Goal: Transaction & Acquisition: Purchase product/service

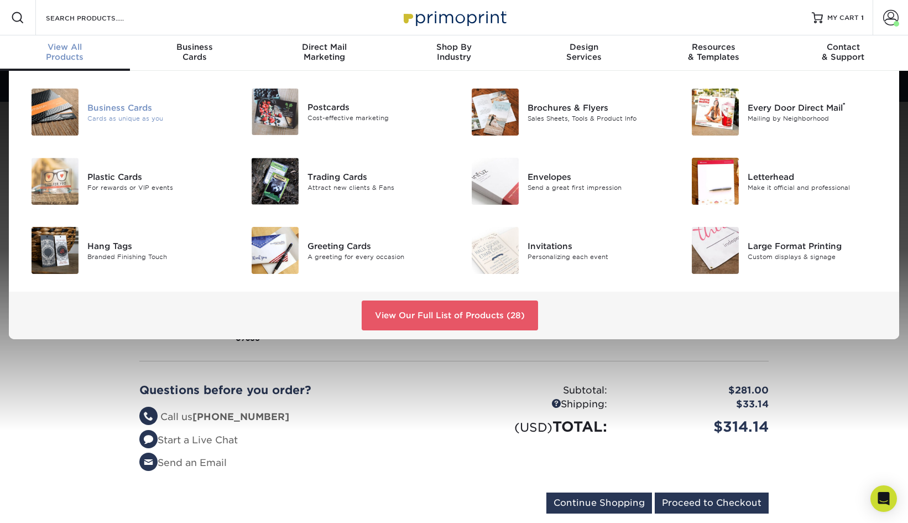
click at [79, 109] on div at bounding box center [51, 111] width 74 height 47
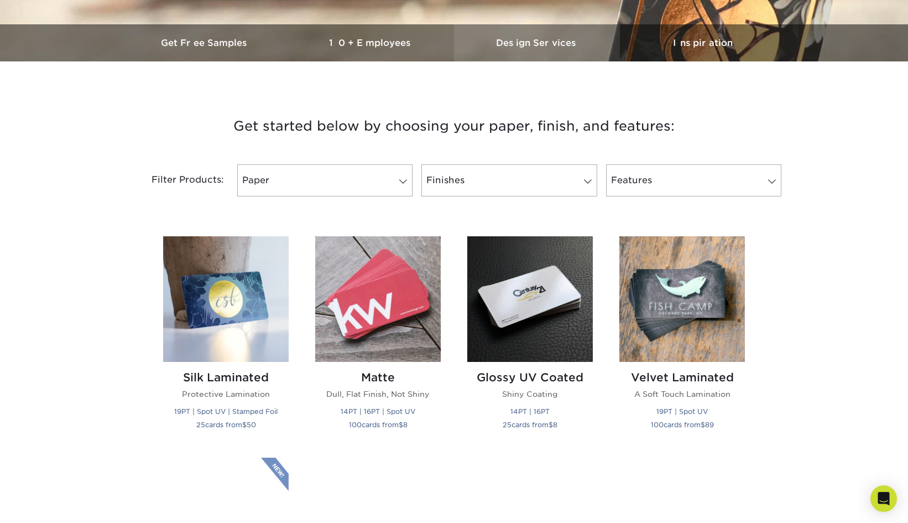
scroll to position [349, 0]
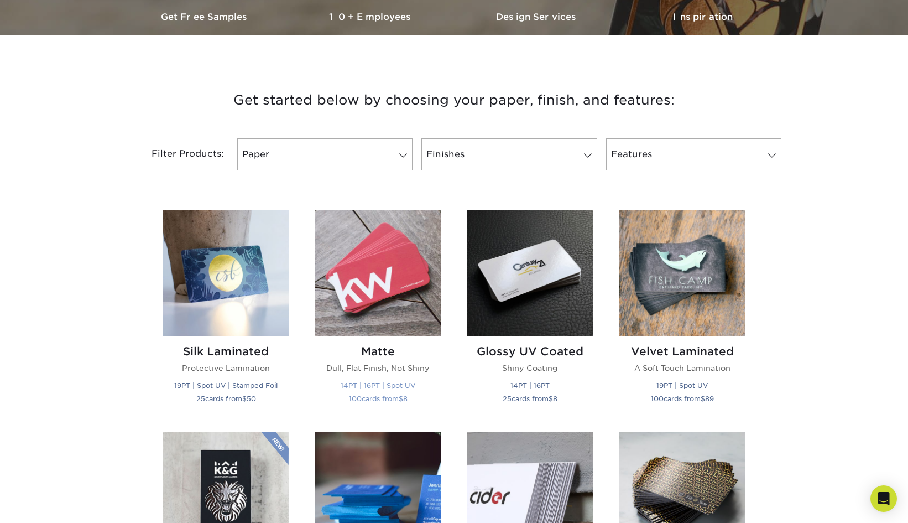
click at [365, 348] on h2 "Matte" at bounding box center [378, 350] width 126 height 13
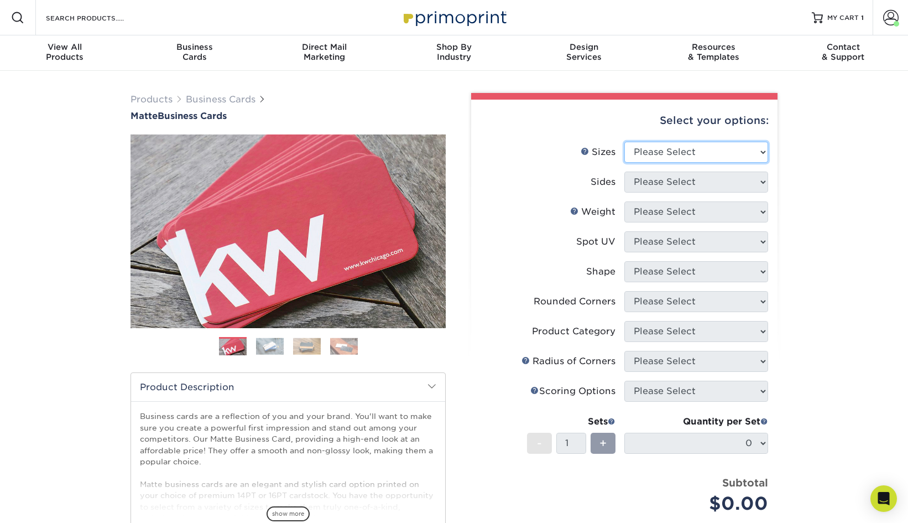
select select "2.00x3.50"
select select "13abbda7-1d64-4f25-8bb2-c179b224825d"
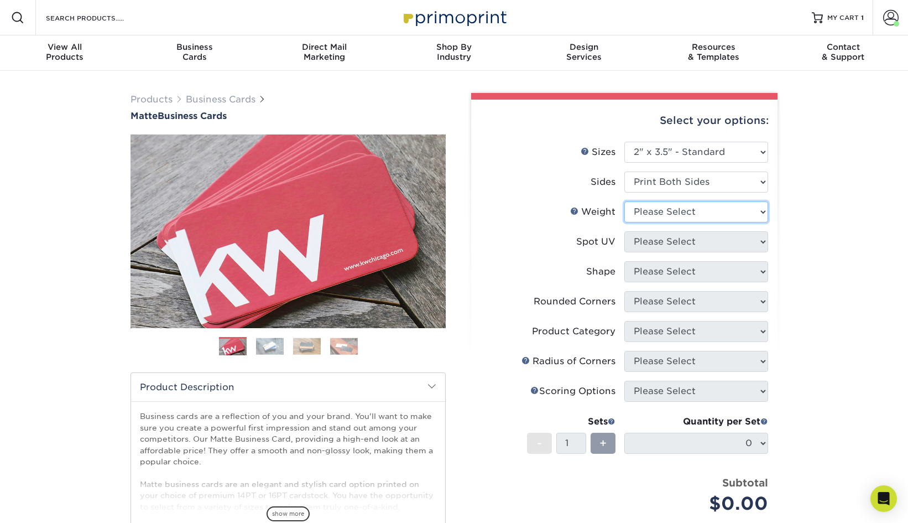
select select "16PT"
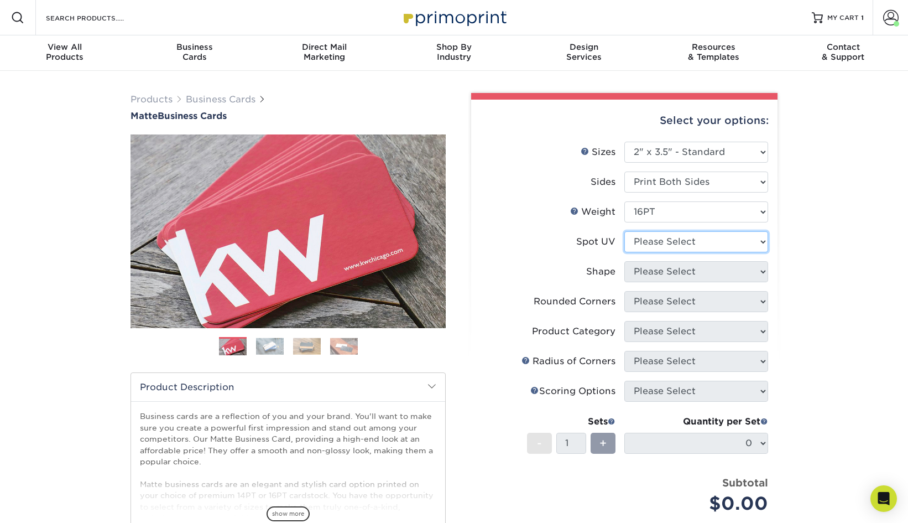
select select "3"
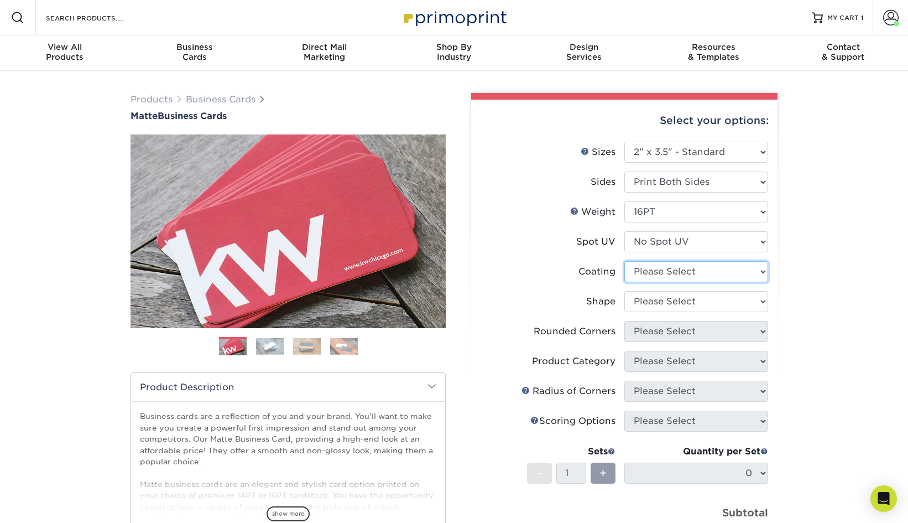
select select "121bb7b5-3b4d-429f-bd8d-bbf80e953313"
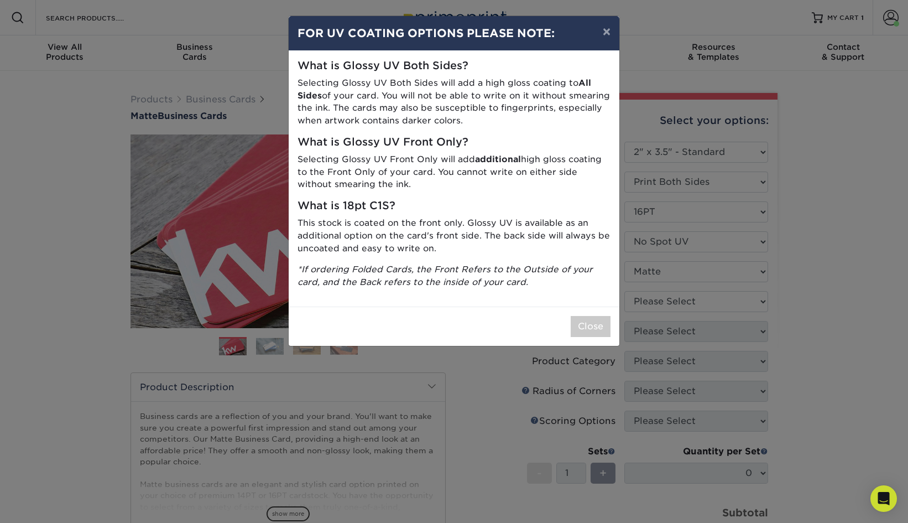
click at [693, 300] on div "× FOR UV COATING OPTIONS PLEASE NOTE: What is Glossy UV Both Sides? Selecting G…" at bounding box center [454, 261] width 908 height 523
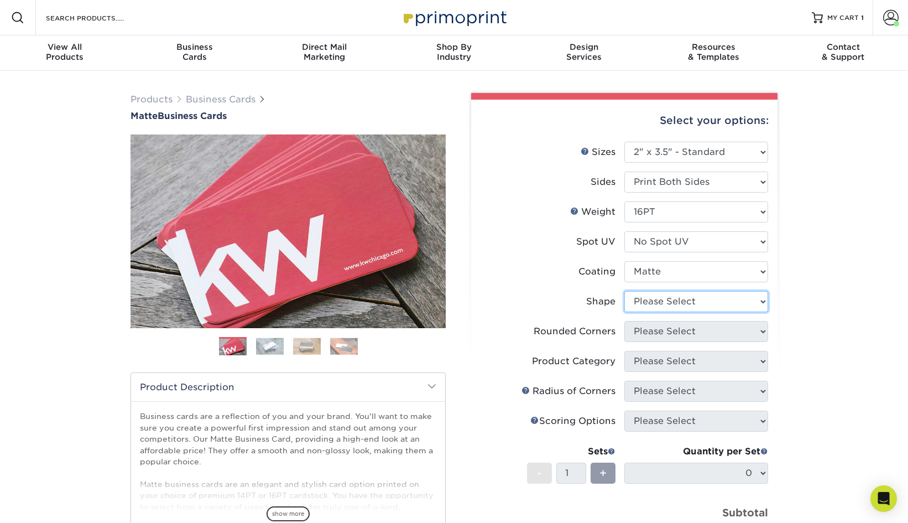
select select "standard"
select select "0"
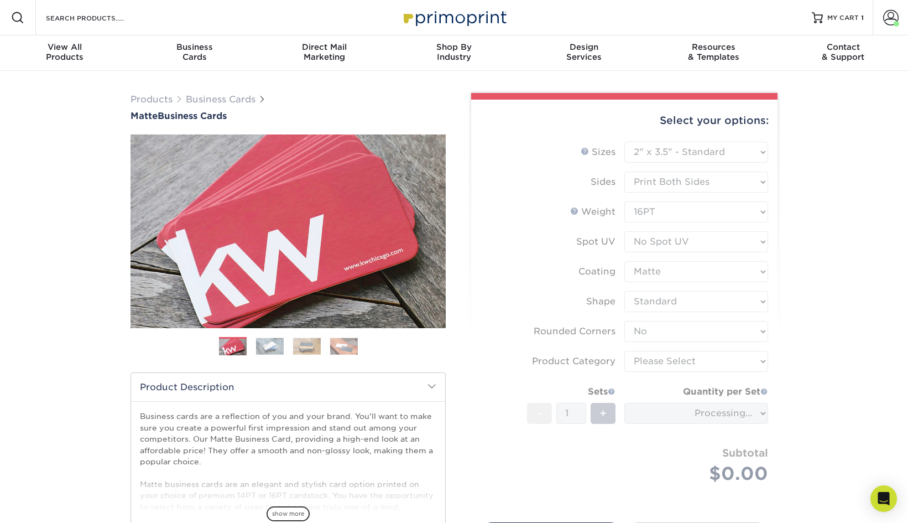
click at [688, 363] on form "Sizes Help Sizes Please Select 1.5" x 3.5" - Mini 1.75" x 3.5" - Mini 2" x 2" -…" at bounding box center [624, 326] width 289 height 368
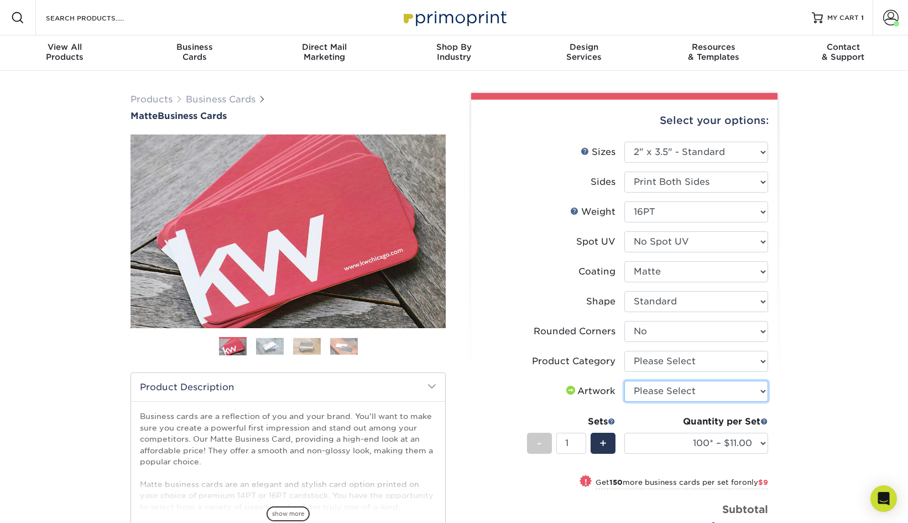
select select "upload"
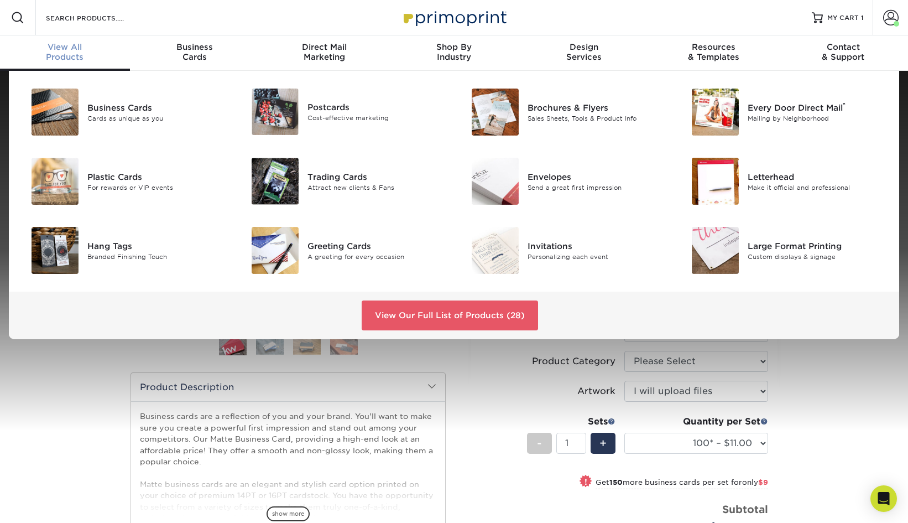
click at [72, 54] on div "View All Products" at bounding box center [65, 52] width 130 height 20
click at [551, 185] on div "Send a great first impression" at bounding box center [596, 186] width 138 height 9
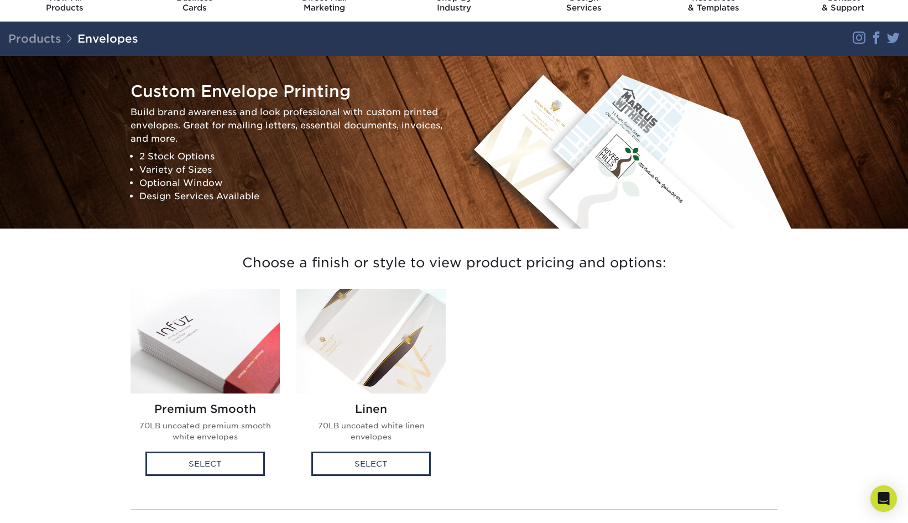
scroll to position [113, 0]
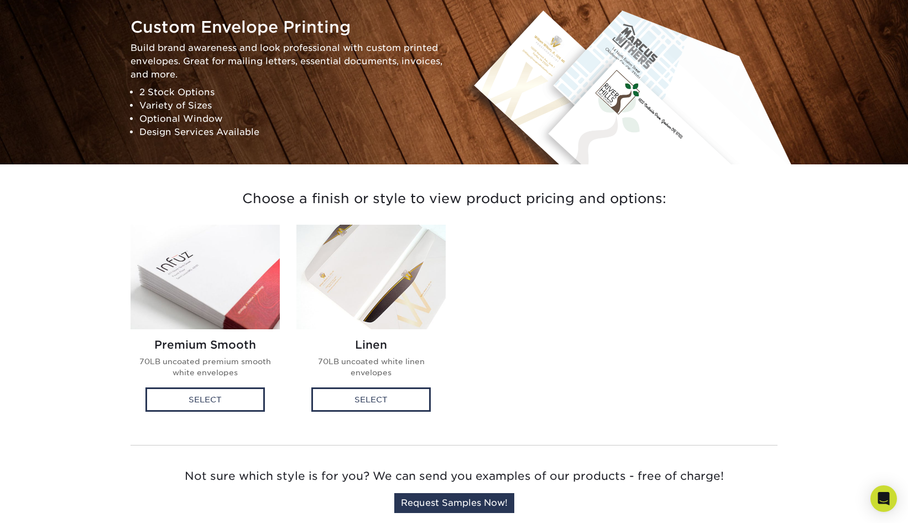
click at [834, 0] on div "Custom Envelope Printing Build brand awareness and look professional with custo…" at bounding box center [454, 78] width 908 height 173
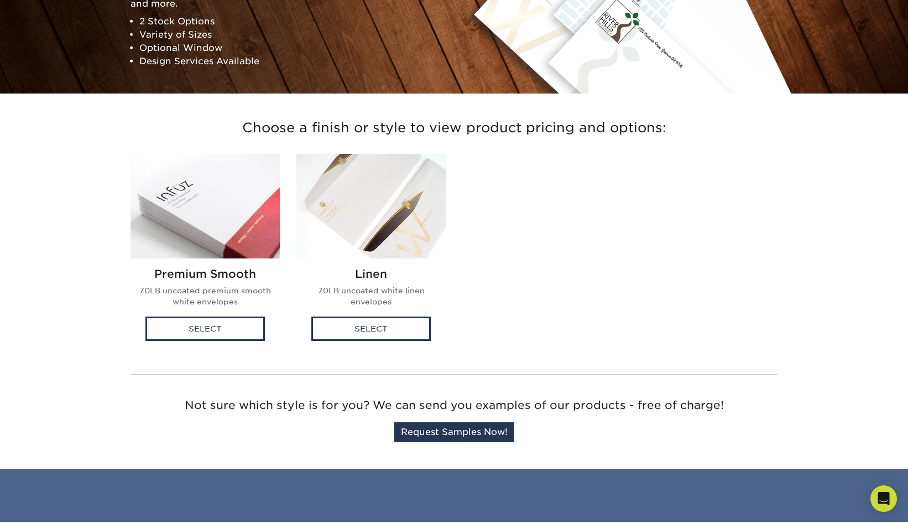
scroll to position [149, 0]
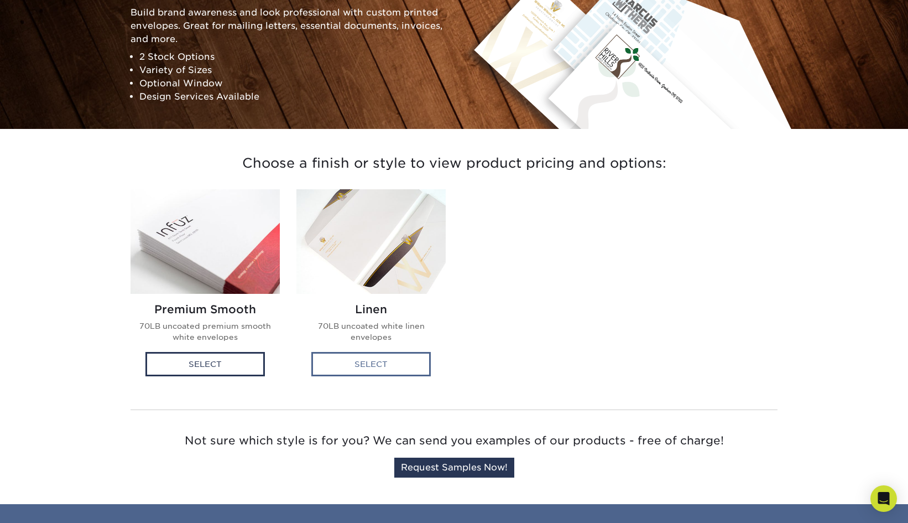
click at [370, 365] on div "Select" at bounding box center [370, 364] width 119 height 24
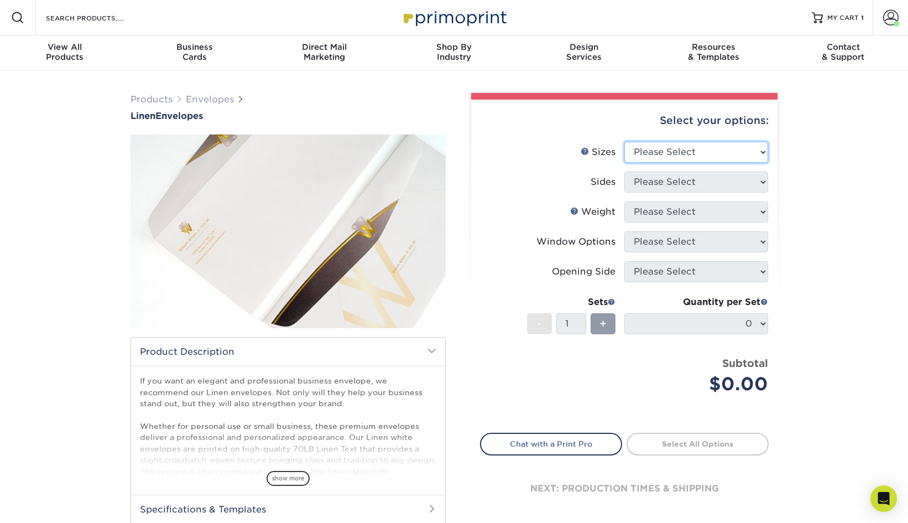
select select "5.25x7.25"
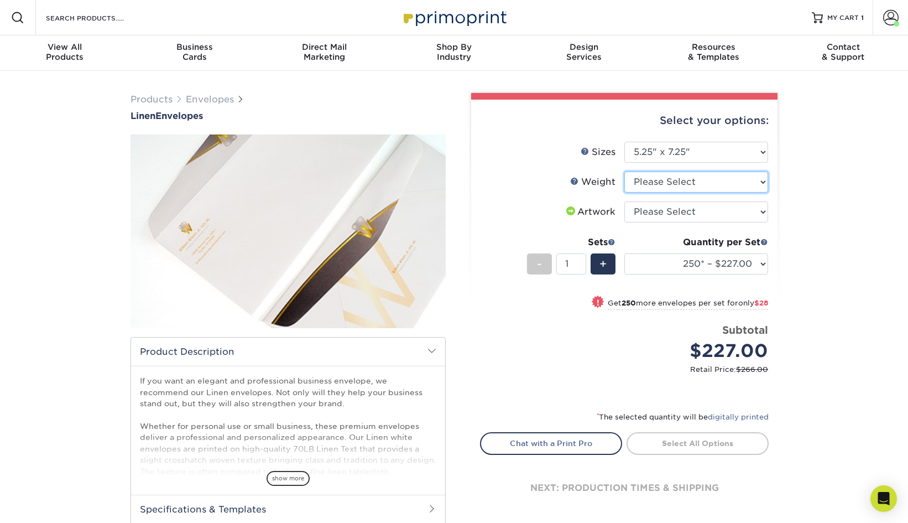
select select "70LB"
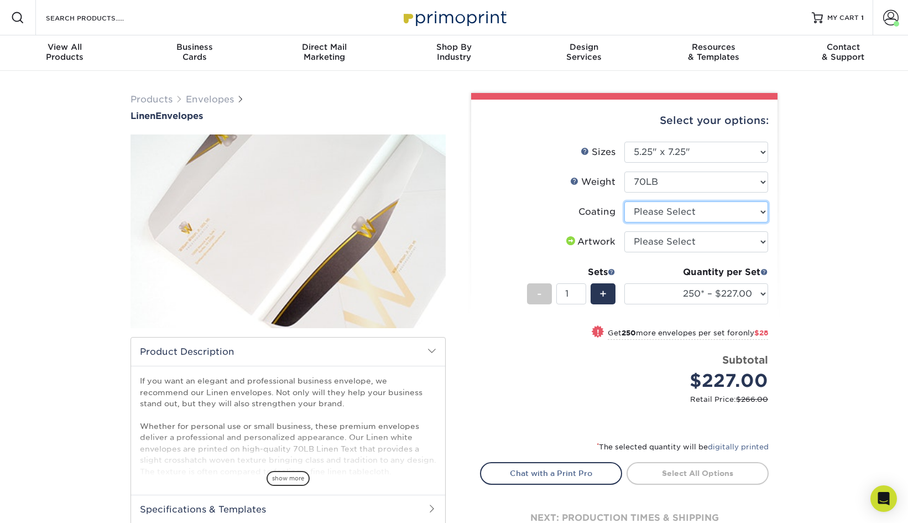
select select "3e7618de-abca-4bda-9f97-8b9129e913d8"
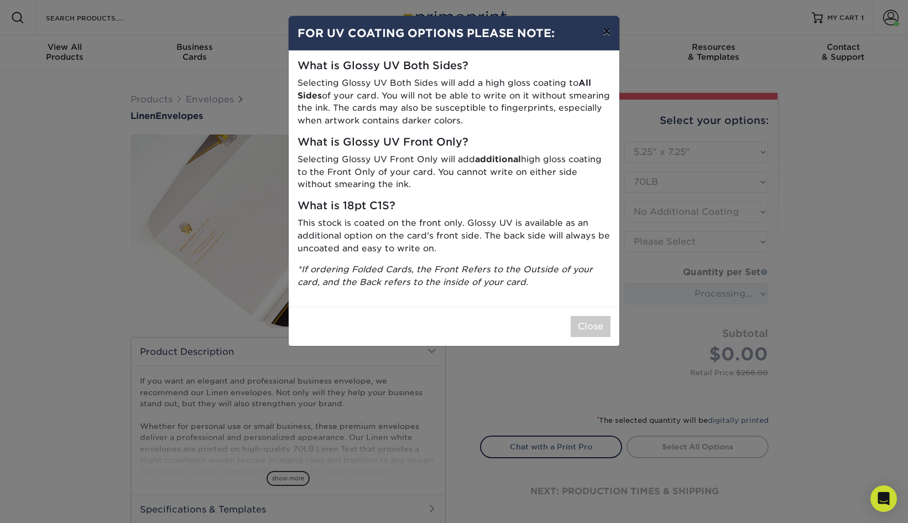
click at [607, 37] on button "×" at bounding box center [606, 31] width 25 height 31
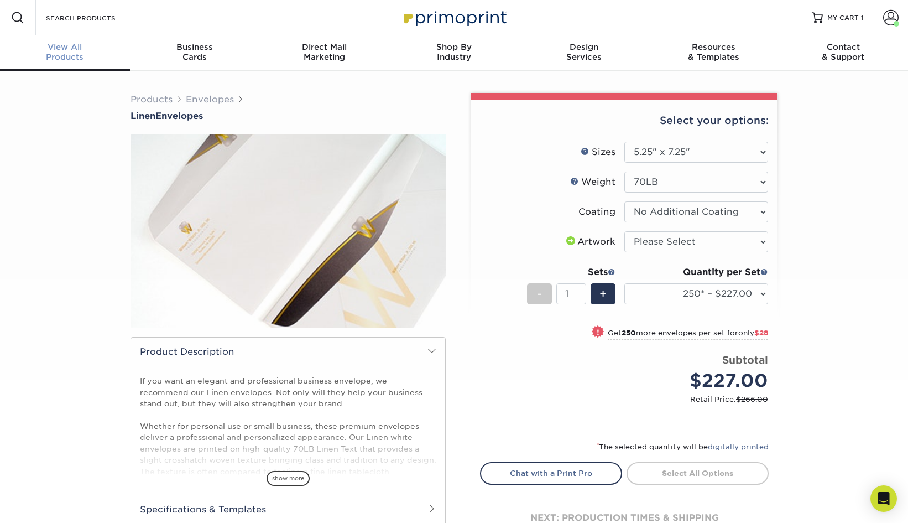
click at [43, 48] on span "View All" at bounding box center [65, 47] width 130 height 10
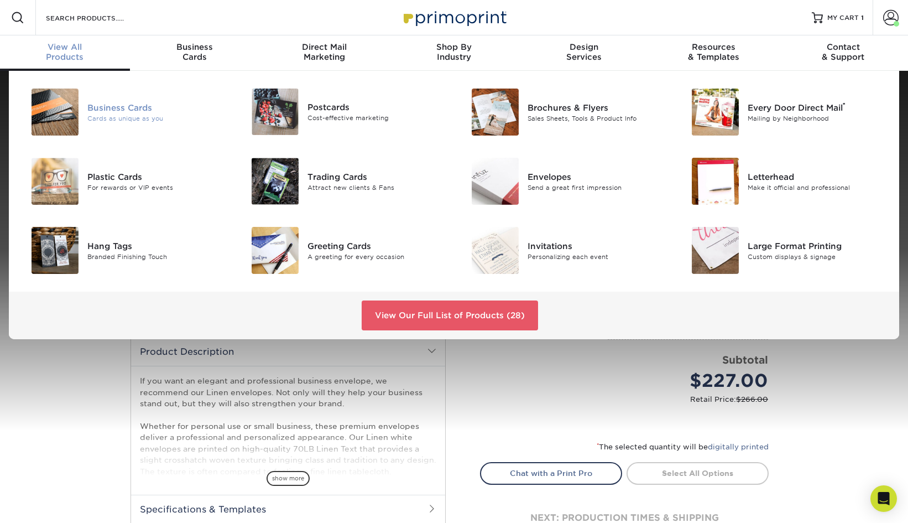
click at [149, 112] on div "Business Cards" at bounding box center [156, 107] width 138 height 12
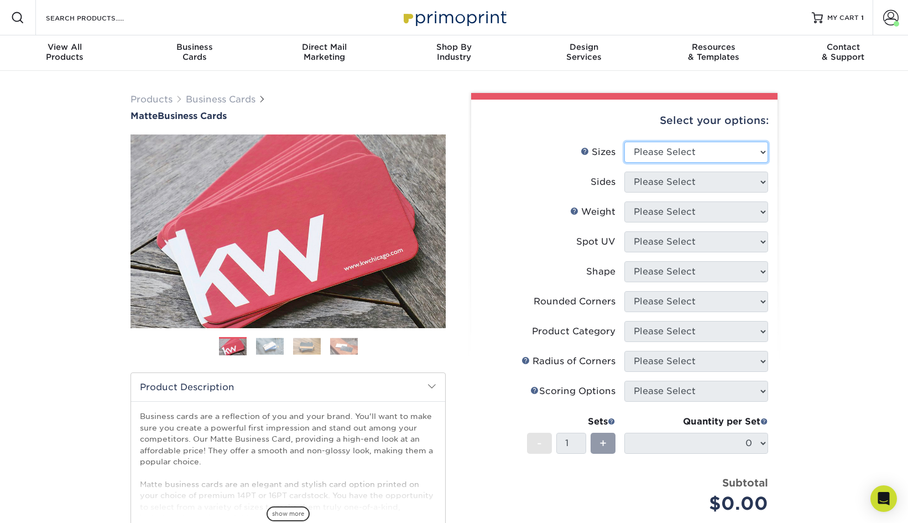
select select "2.00x3.50"
select select "13abbda7-1d64-4f25-8bb2-c179b224825d"
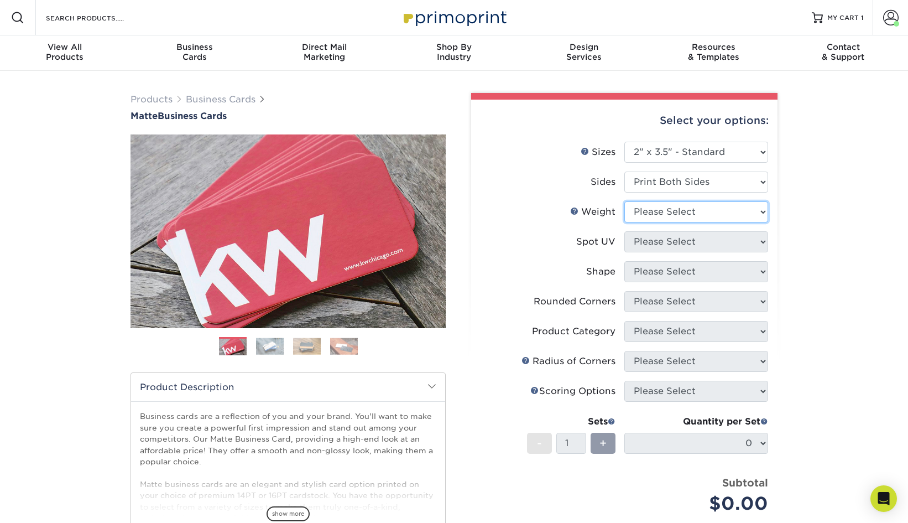
select select "16PT"
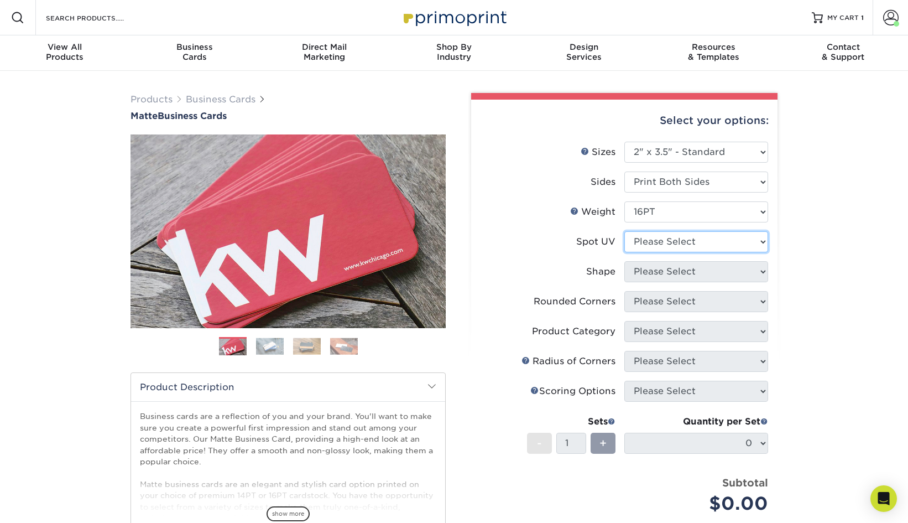
select select "3"
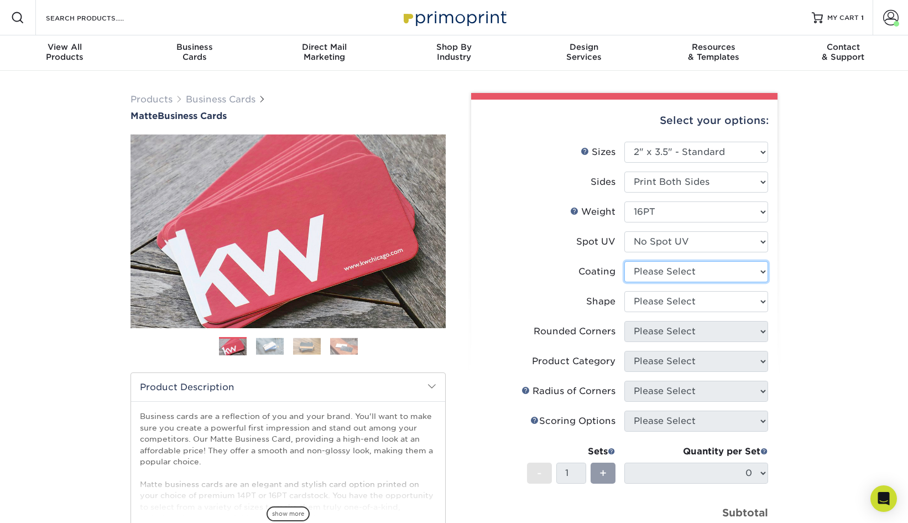
select select "121bb7b5-3b4d-429f-bd8d-bbf80e953313"
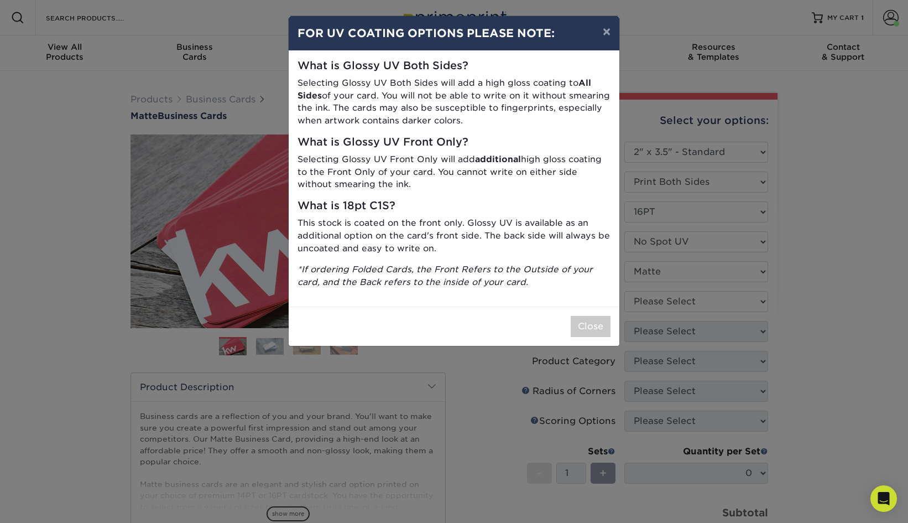
click at [707, 297] on div "× FOR UV COATING OPTIONS PLEASE NOTE: What is Glossy UV Both Sides? Selecting G…" at bounding box center [454, 261] width 908 height 523
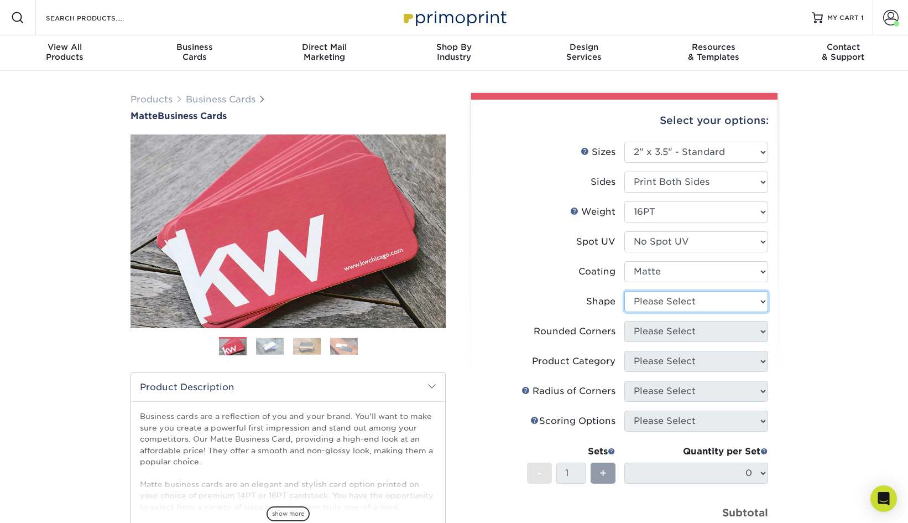
select select "standard"
select select "0"
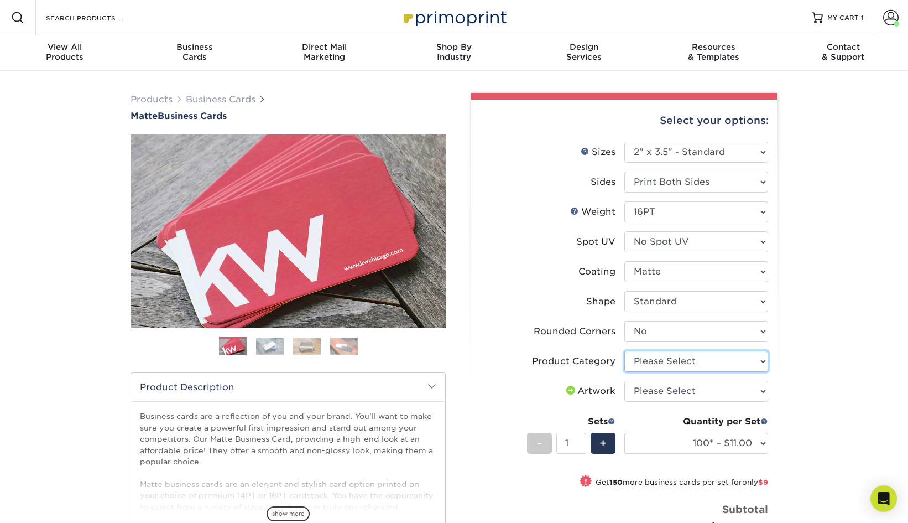
select select "3b5148f1-0588-4f88-a218-97bcfdce65c1"
select select "upload"
click at [810, 408] on div "Products Business Cards Matte Business Cards Previous Next 100 $ 8" at bounding box center [454, 405] width 908 height 669
click at [76, 64] on link "View All Products" at bounding box center [65, 52] width 130 height 35
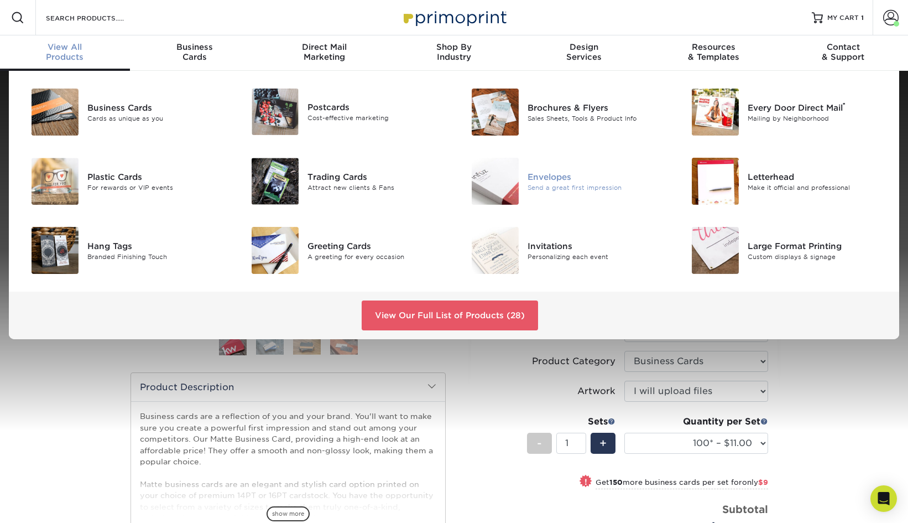
click at [567, 177] on div "Envelopes" at bounding box center [596, 176] width 138 height 12
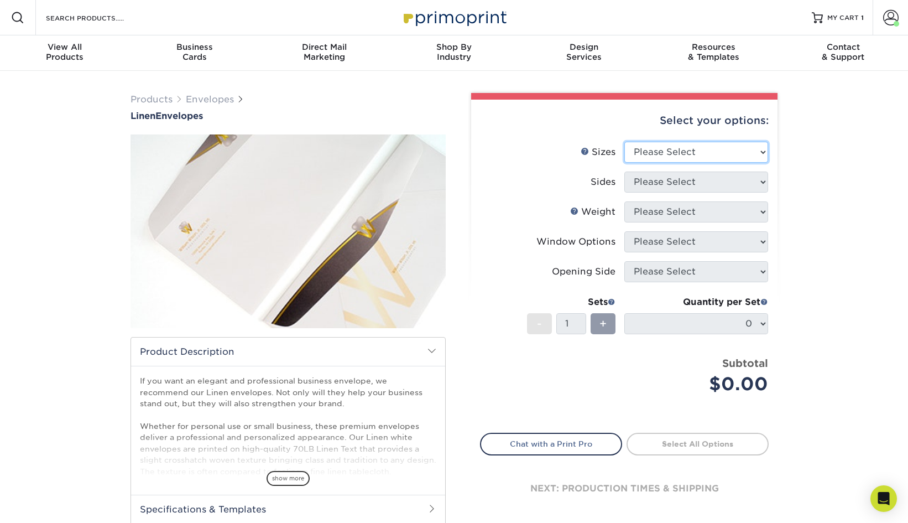
select select "9.00x12.00"
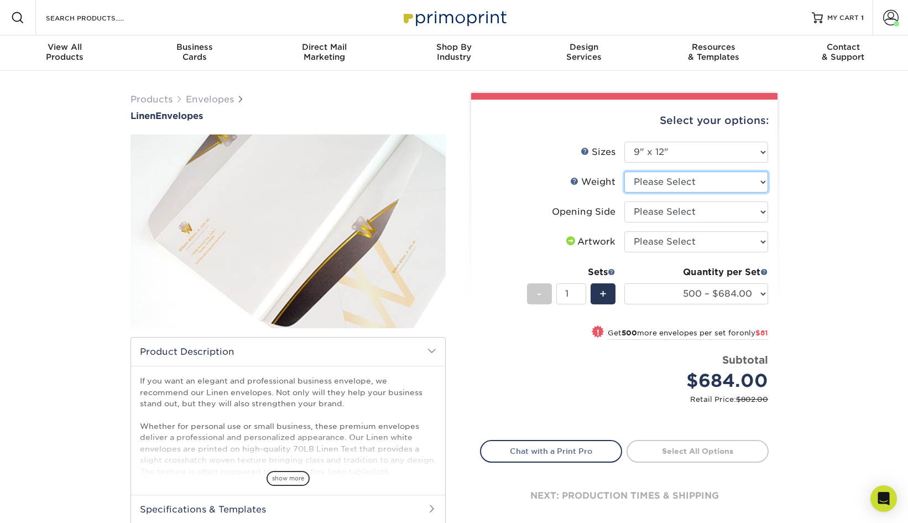
select select "70LB"
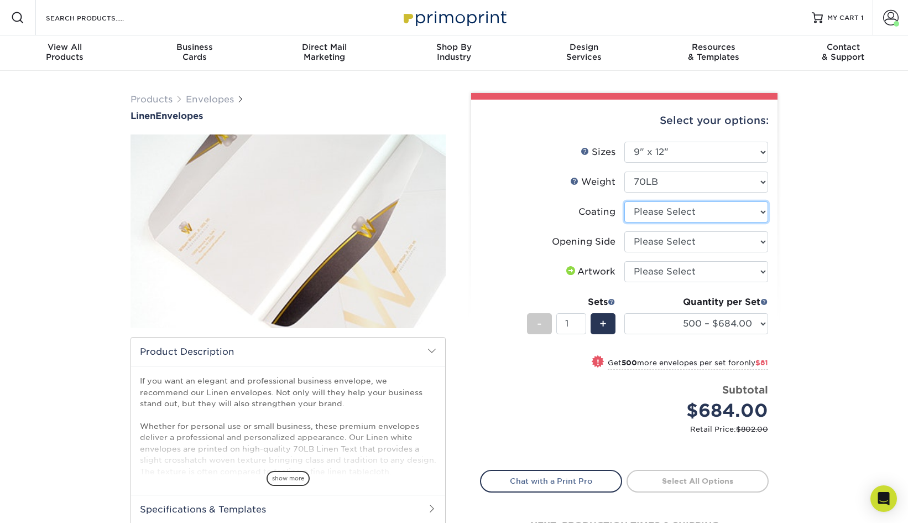
select select "3e7618de-abca-4bda-9f97-8b9129e913d8"
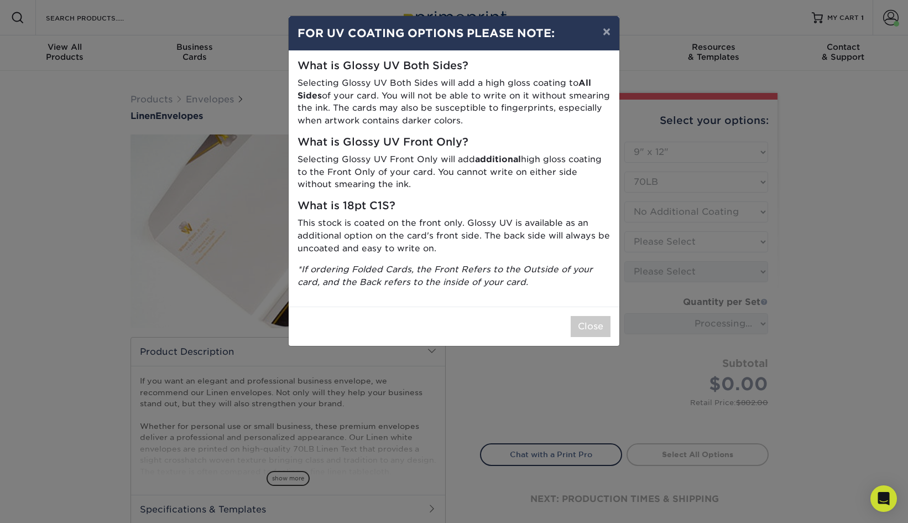
click at [685, 244] on div "× FOR UV COATING OPTIONS PLEASE NOTE: What is Glossy UV Both Sides? Selecting G…" at bounding box center [454, 261] width 908 height 523
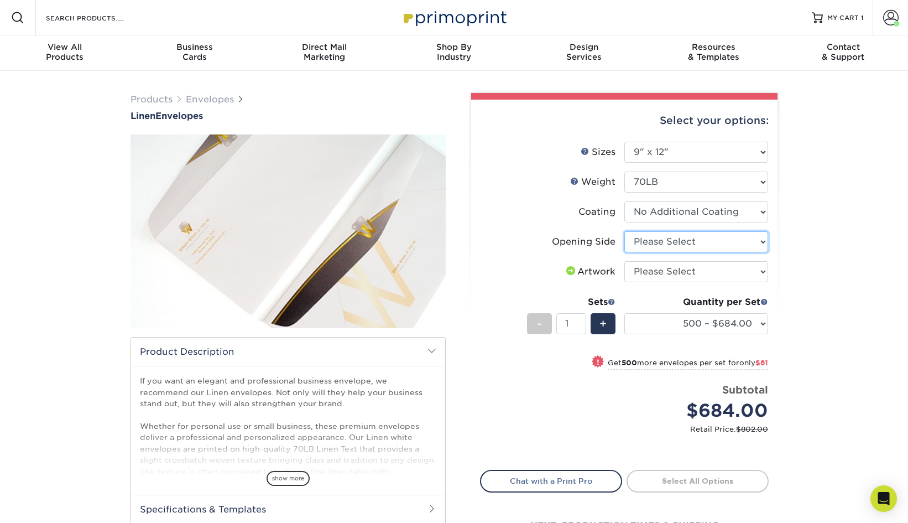
select select "02084c4e-d03a-4f2e-95e9-c369e65bf812"
select select "upload"
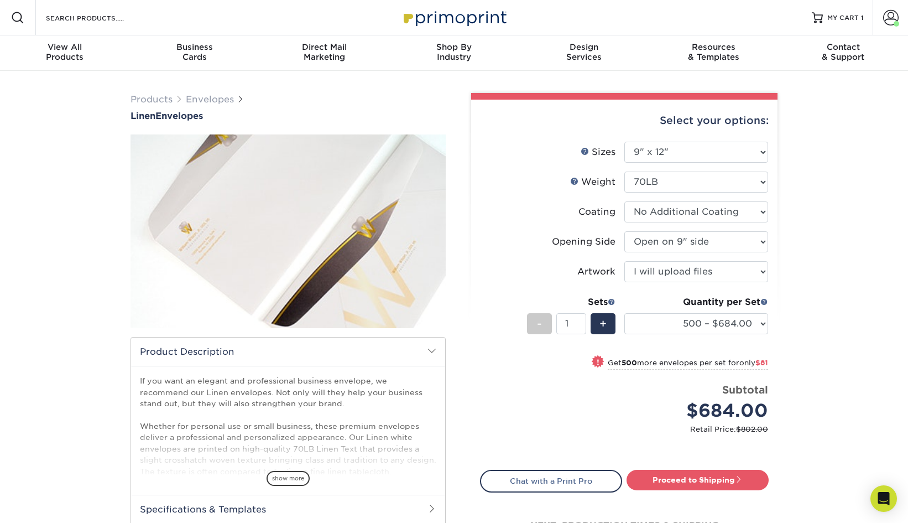
click at [790, 328] on div "Products Envelopes Linen Envelopes" at bounding box center [454, 348] width 908 height 555
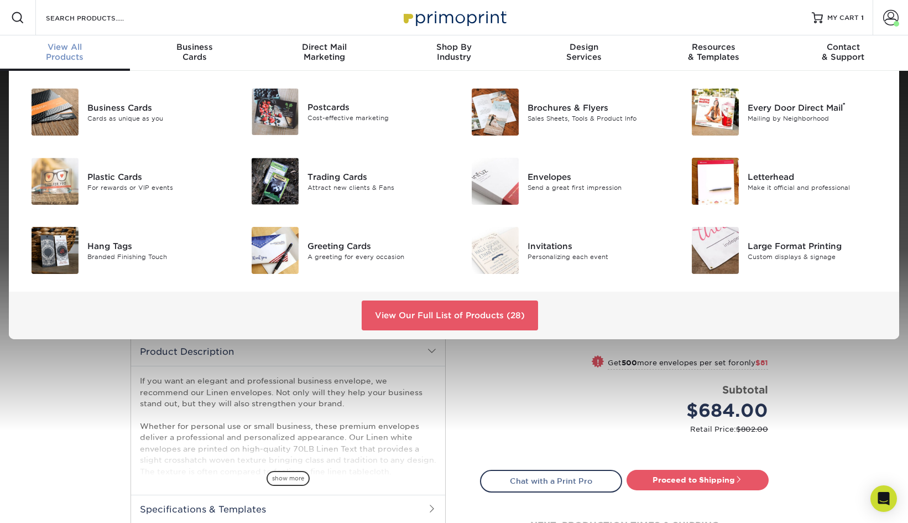
click at [68, 48] on span "View All" at bounding box center [65, 47] width 130 height 10
click at [725, 183] on img at bounding box center [715, 181] width 47 height 47
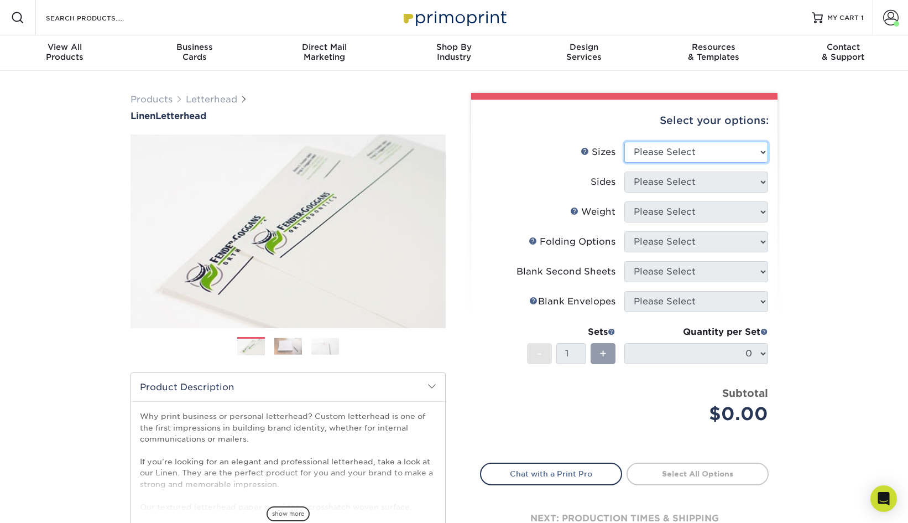
select select "8.50x11.00"
select select "32d3c223-f82c-492b-b915-ba065a00862f"
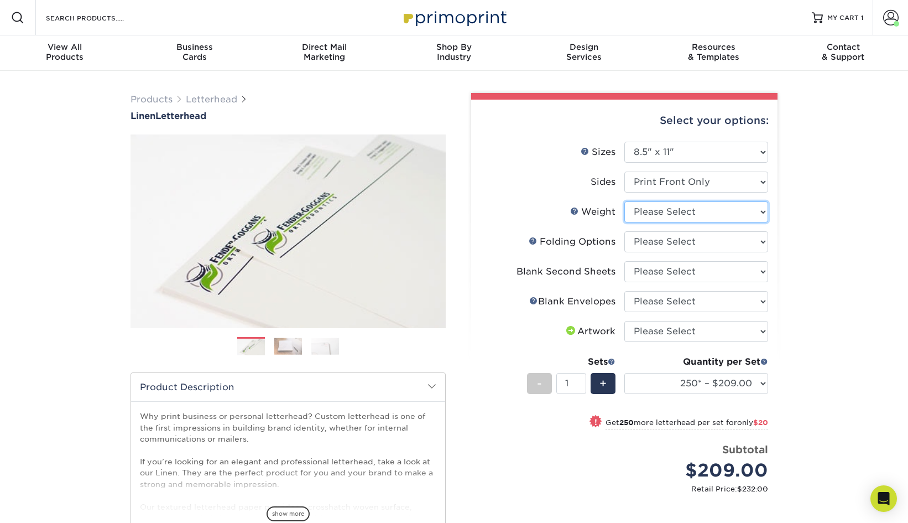
select select "70LB"
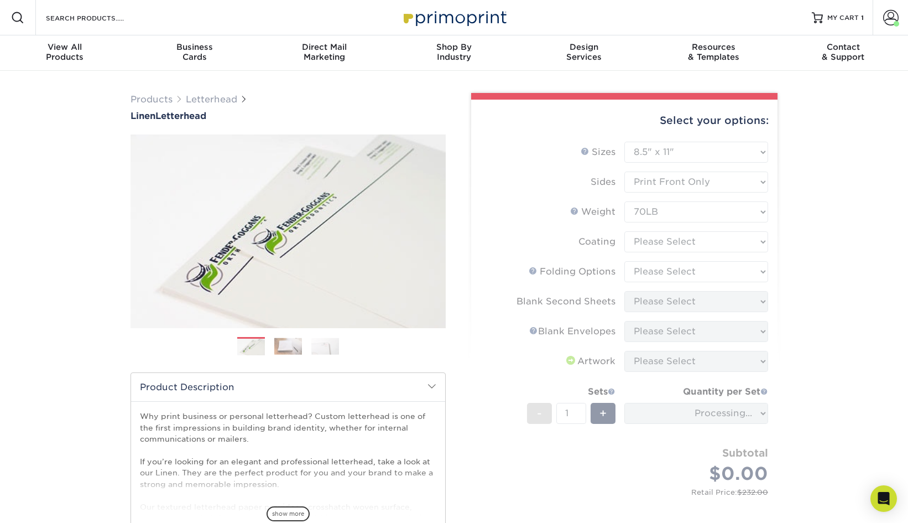
click at [700, 241] on form "Sizes Help Sizes Please Select 5.5" x 8.5" 8.5" x 11" 8.5" x 14" 11" x 17" Side…" at bounding box center [624, 331] width 289 height 378
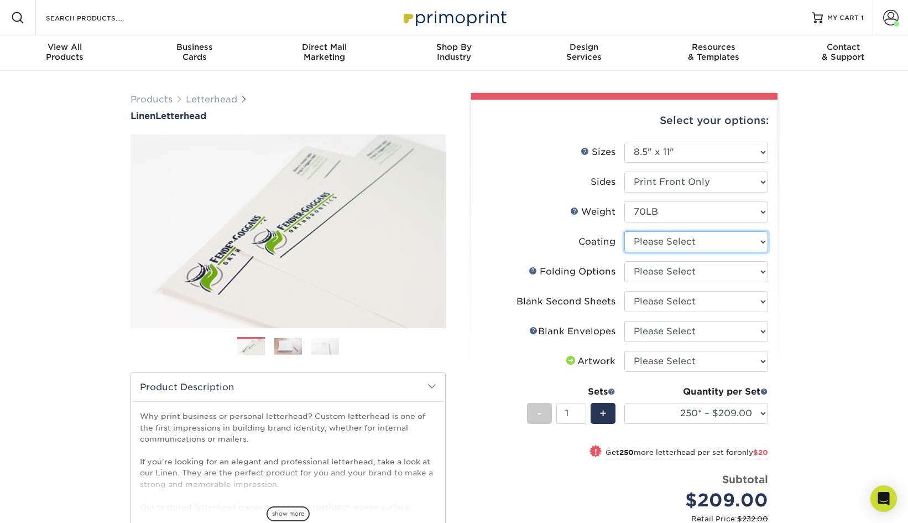
select select "3e7618de-abca-4bda-9f97-8b9129e913d8"
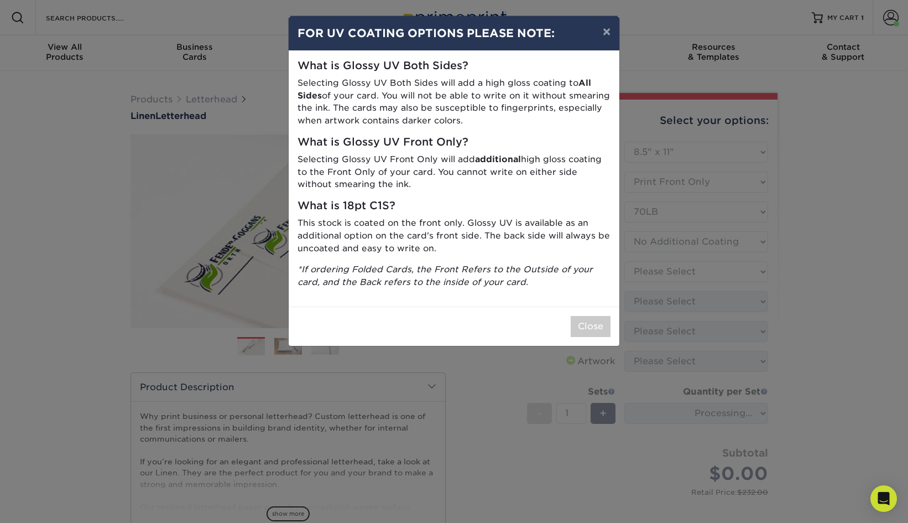
click at [696, 268] on div "× FOR UV COATING OPTIONS PLEASE NOTE: What is Glossy UV Both Sides? Selecting G…" at bounding box center [454, 261] width 908 height 523
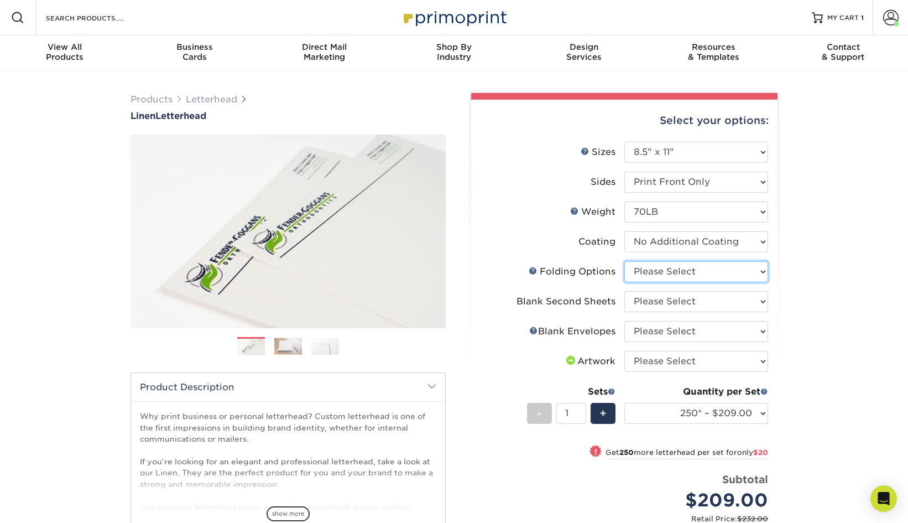
select select "9b1d5825-34d1-4721-9874-ed79abb003d7"
select select "d48b310c-da88-4c93-b81d-f10cde0b059e"
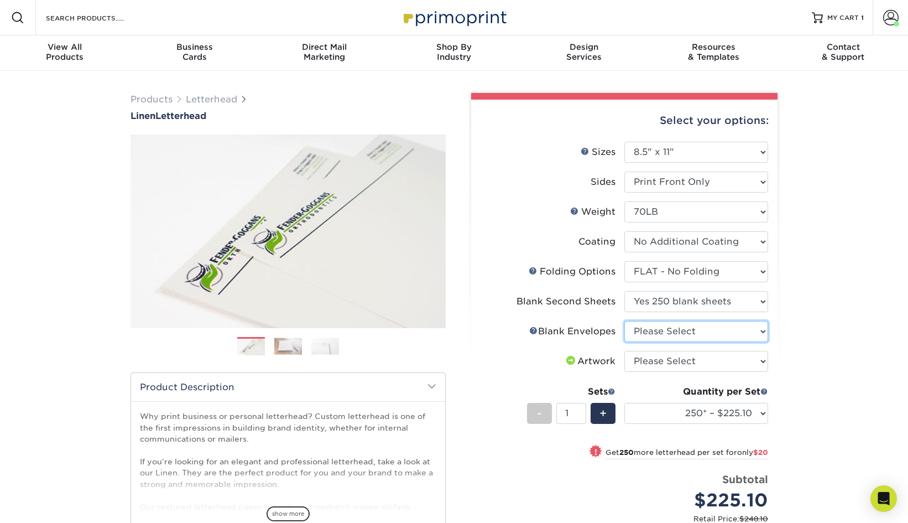
select select "9f137334-7cf0-4a73-8a74-a4df662606ea"
